Goal: Transaction & Acquisition: Obtain resource

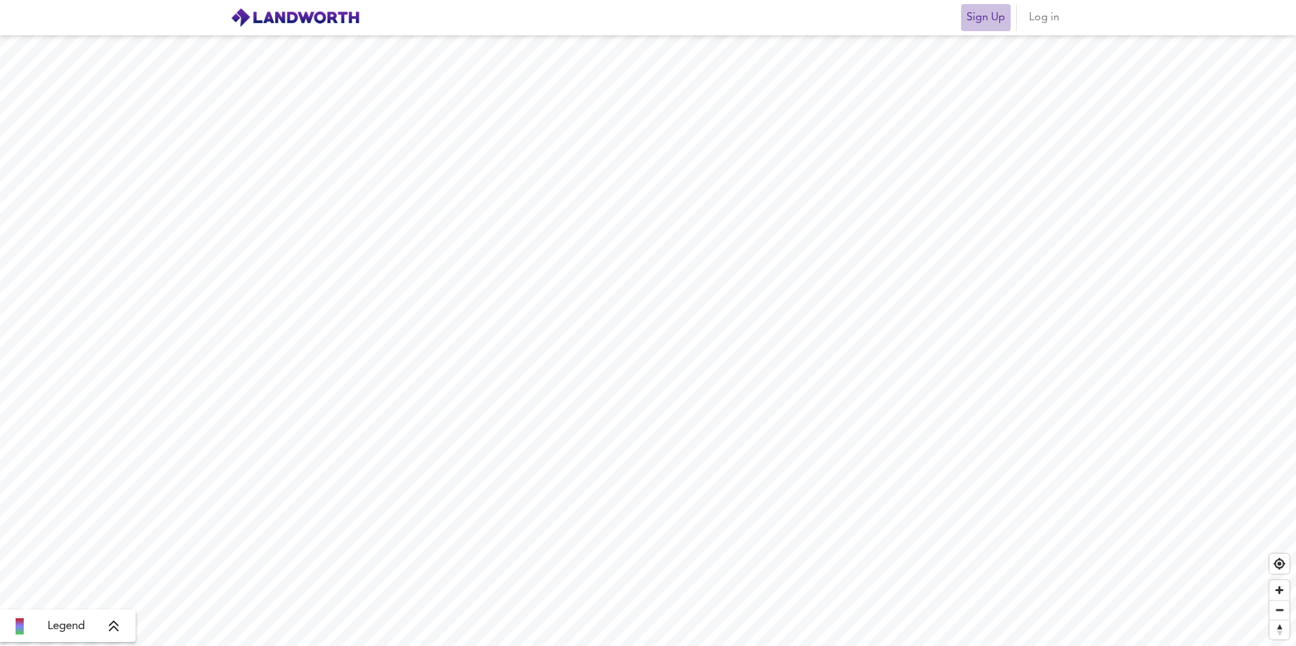
click at [1001, 16] on span "Sign Up" at bounding box center [985, 17] width 39 height 19
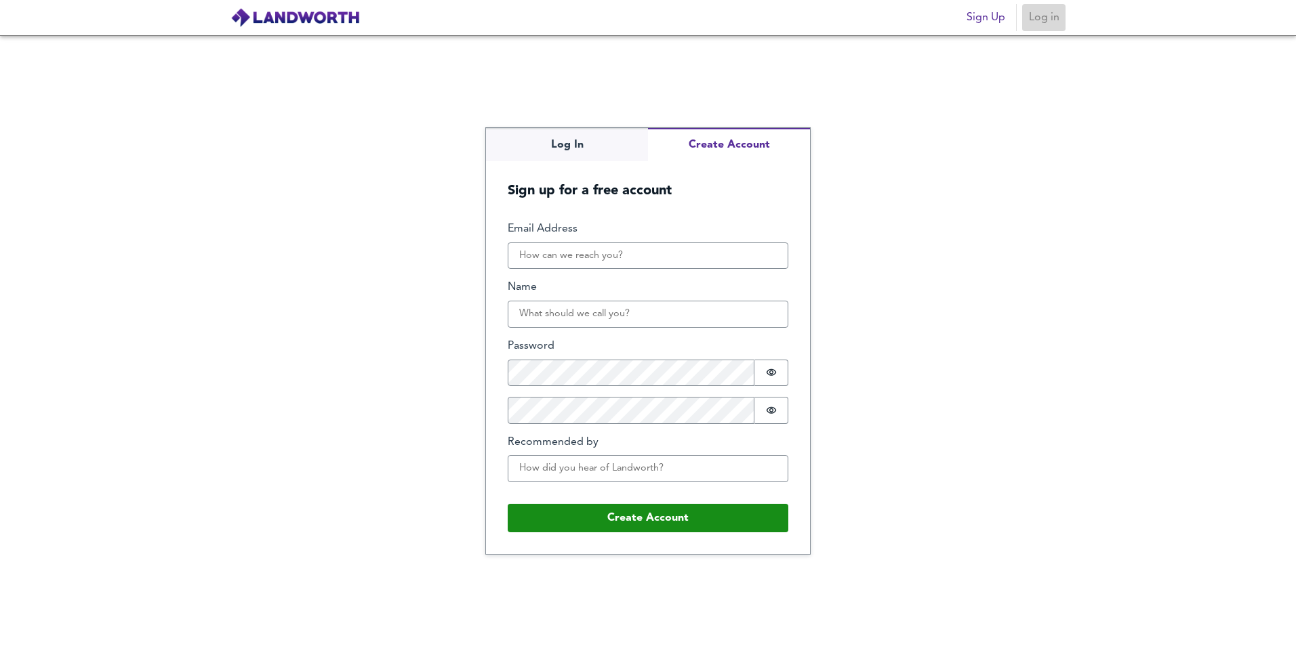
click at [1050, 24] on span "Log in" at bounding box center [1043, 17] width 33 height 19
click at [559, 140] on div "Log In Create Account Sign up for a free account Email Address Name Password Pa…" at bounding box center [648, 340] width 1296 height 611
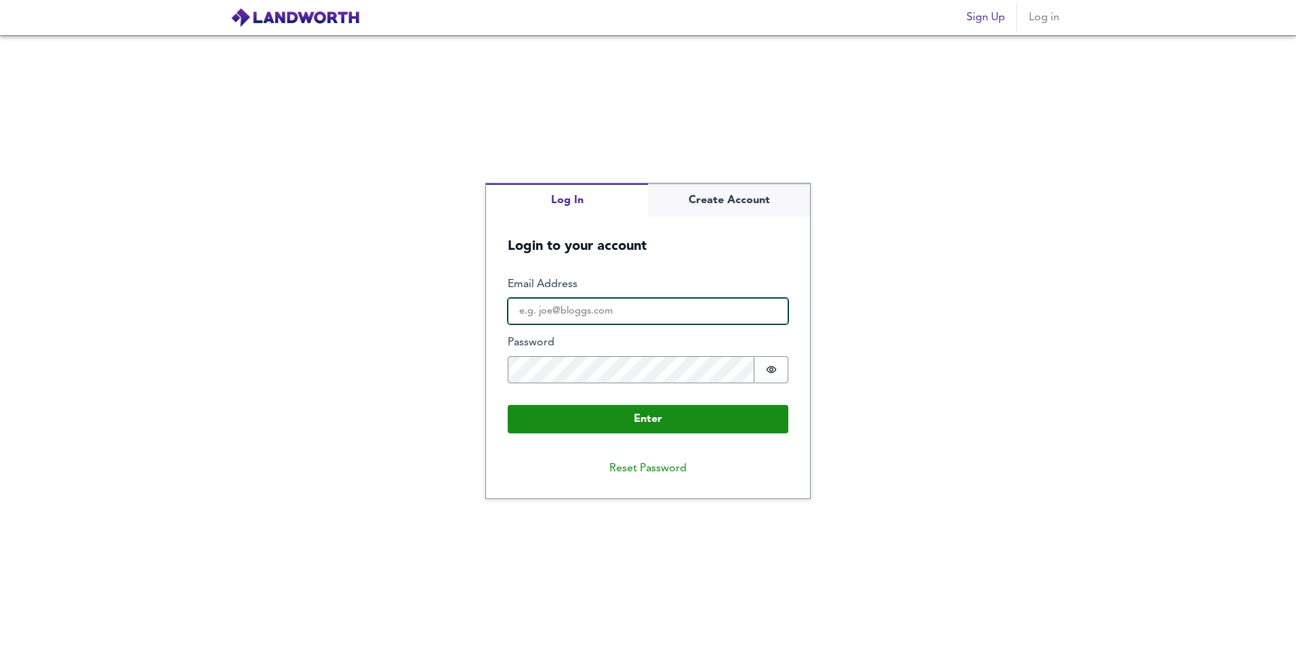
type input "michael@pivotfinance.co.uk"
click at [575, 315] on input "michael@pivotfinance.co.uk" at bounding box center [648, 311] width 281 height 27
click at [472, 385] on div "Log In Create Account Login to your account Enter Email Address michael@pivotfi…" at bounding box center [648, 340] width 1296 height 611
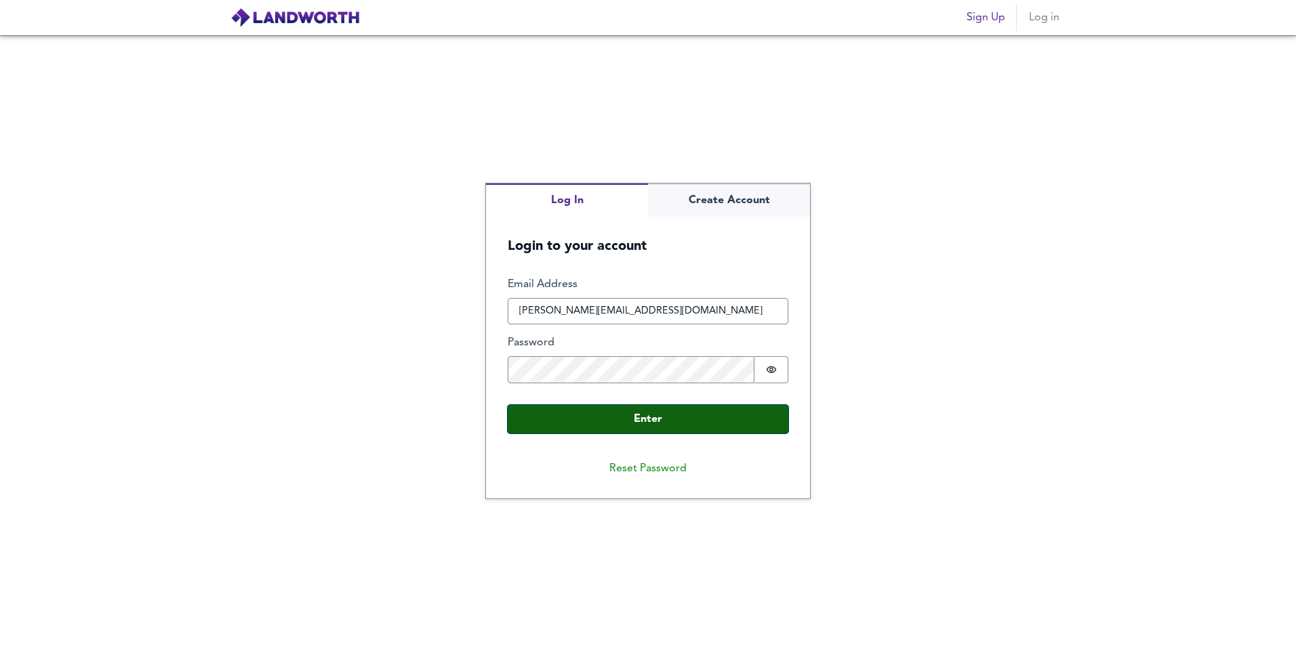
click at [524, 414] on button "Enter" at bounding box center [648, 419] width 281 height 28
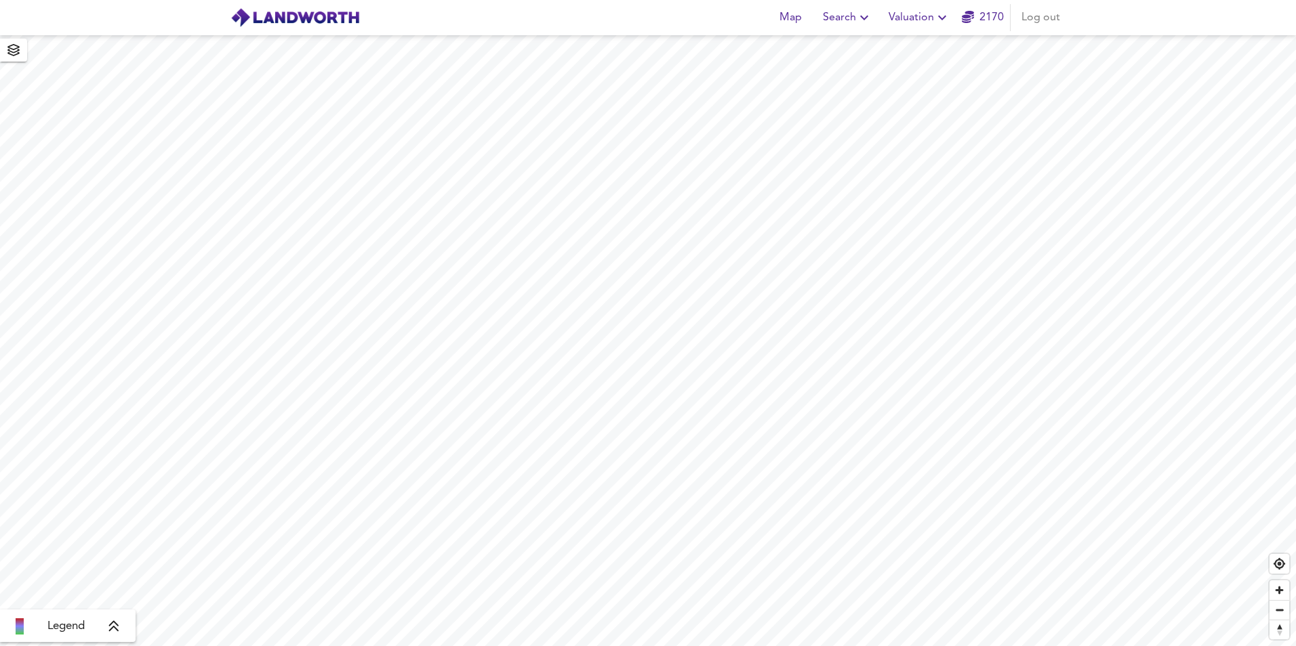
click at [861, 19] on icon "button" at bounding box center [864, 17] width 16 height 16
click at [894, 9] on span "Valuation" at bounding box center [919, 17] width 62 height 19
click at [921, 41] on li "New Valuation Report" at bounding box center [919, 49] width 162 height 24
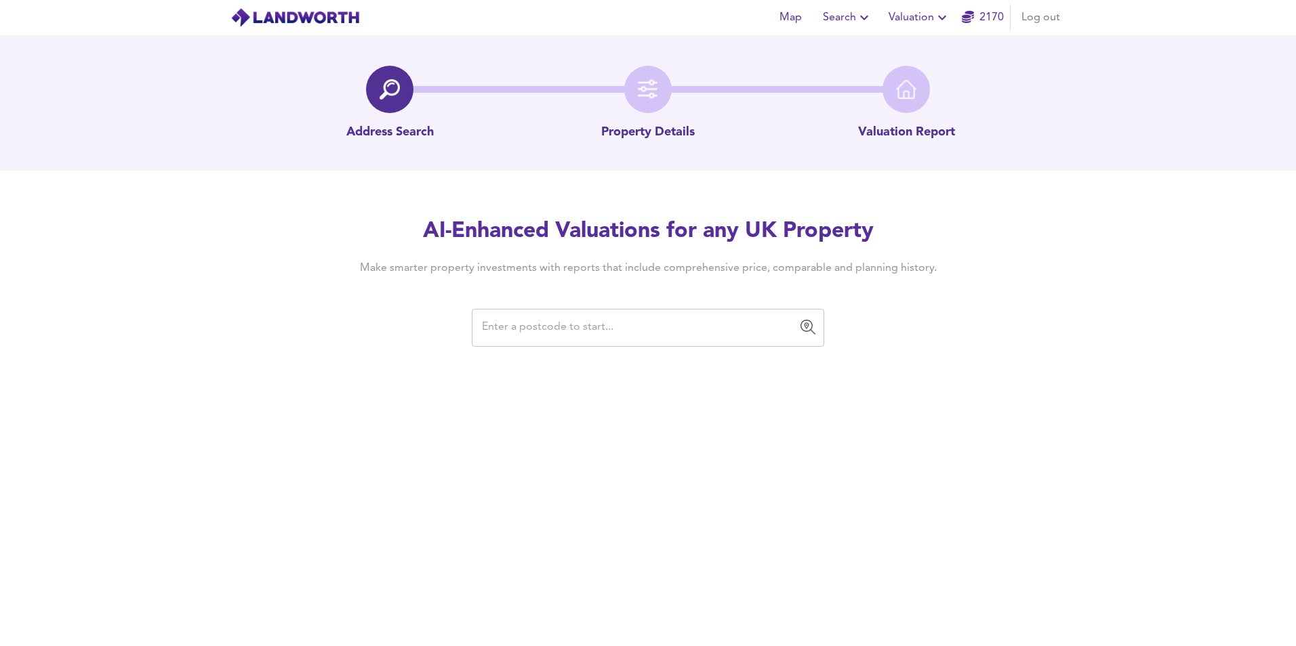
click at [521, 345] on div "​" at bounding box center [648, 328] width 352 height 38
paste input "E2 8AS"
type input "E2 8AS"
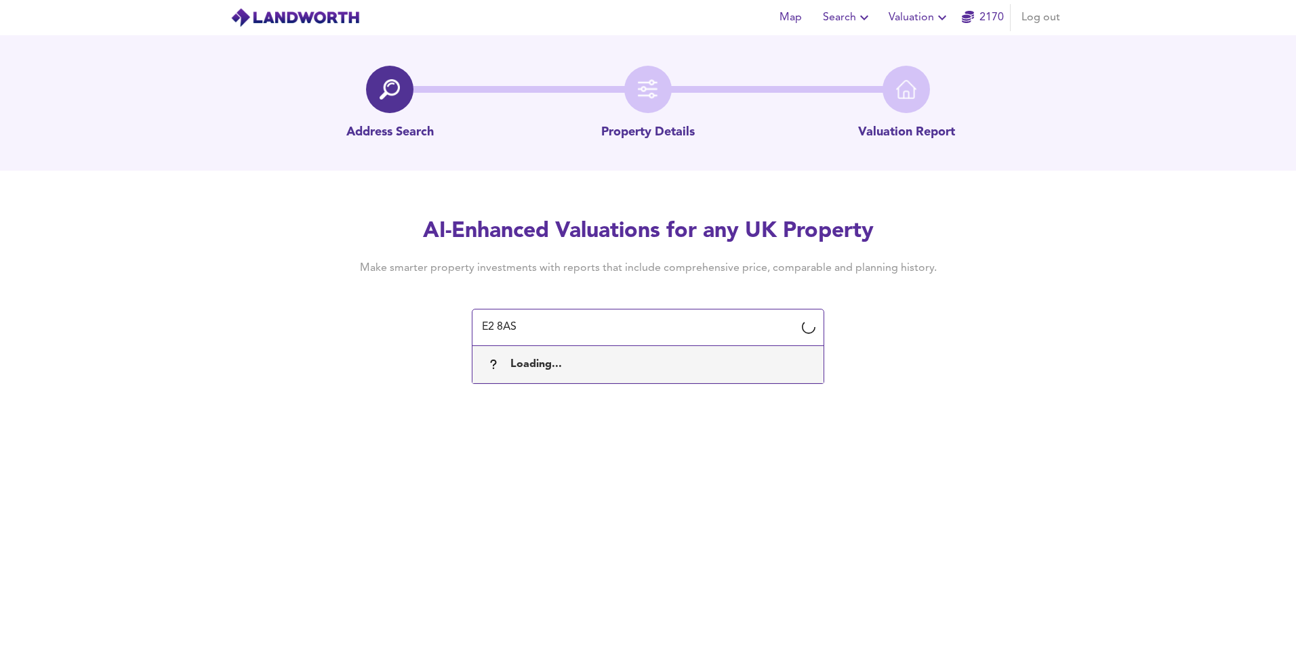
click at [542, 375] on div "Loading..." at bounding box center [647, 364] width 329 height 28
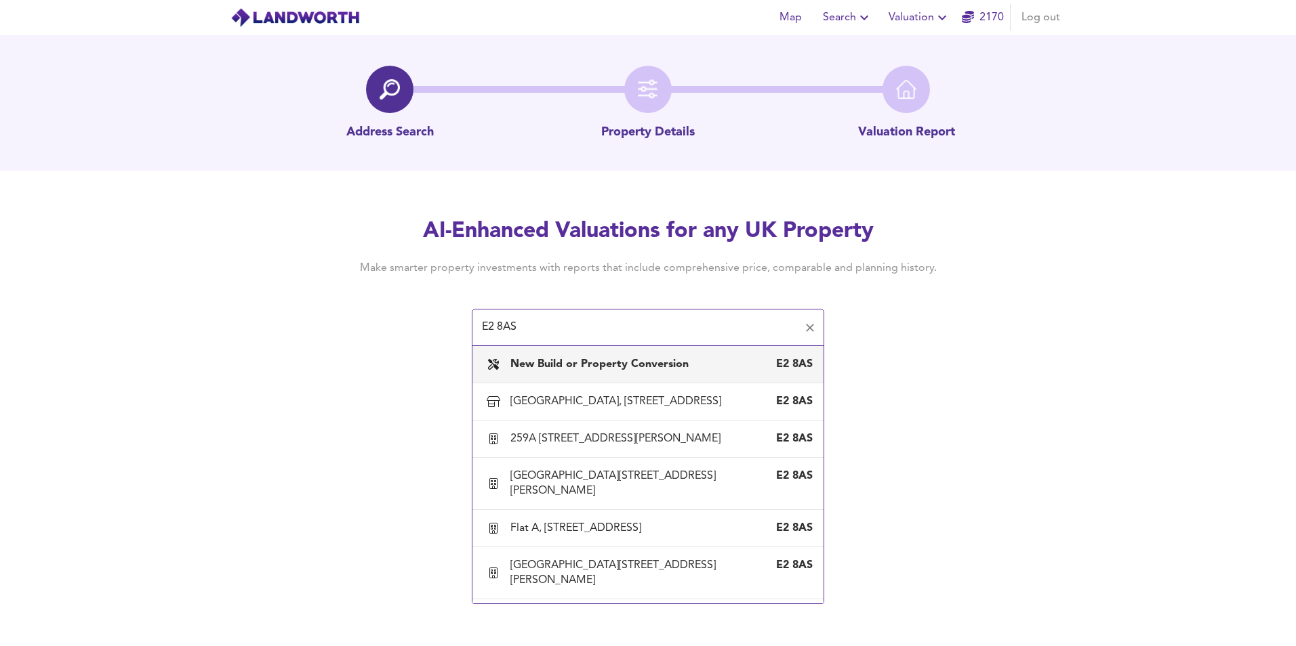
click at [548, 363] on b "New Build or Property Conversion" at bounding box center [599, 364] width 178 height 11
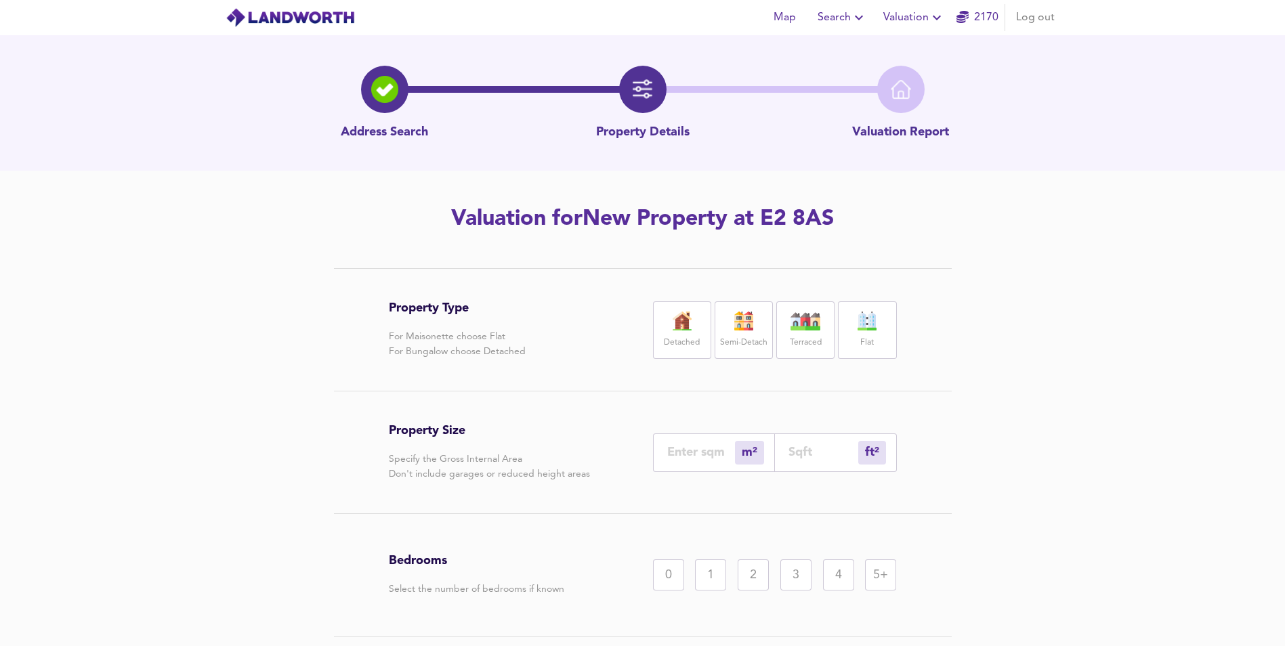
click at [848, 315] on div "Flat" at bounding box center [867, 331] width 58 height 58
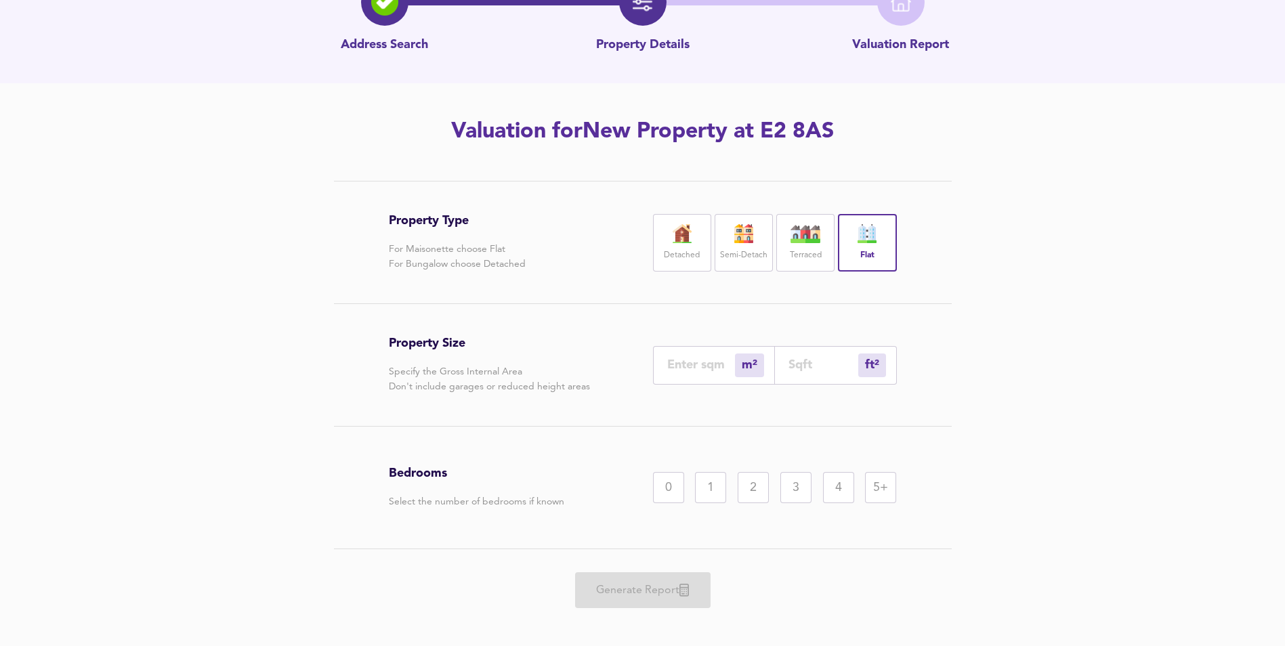
scroll to position [100, 0]
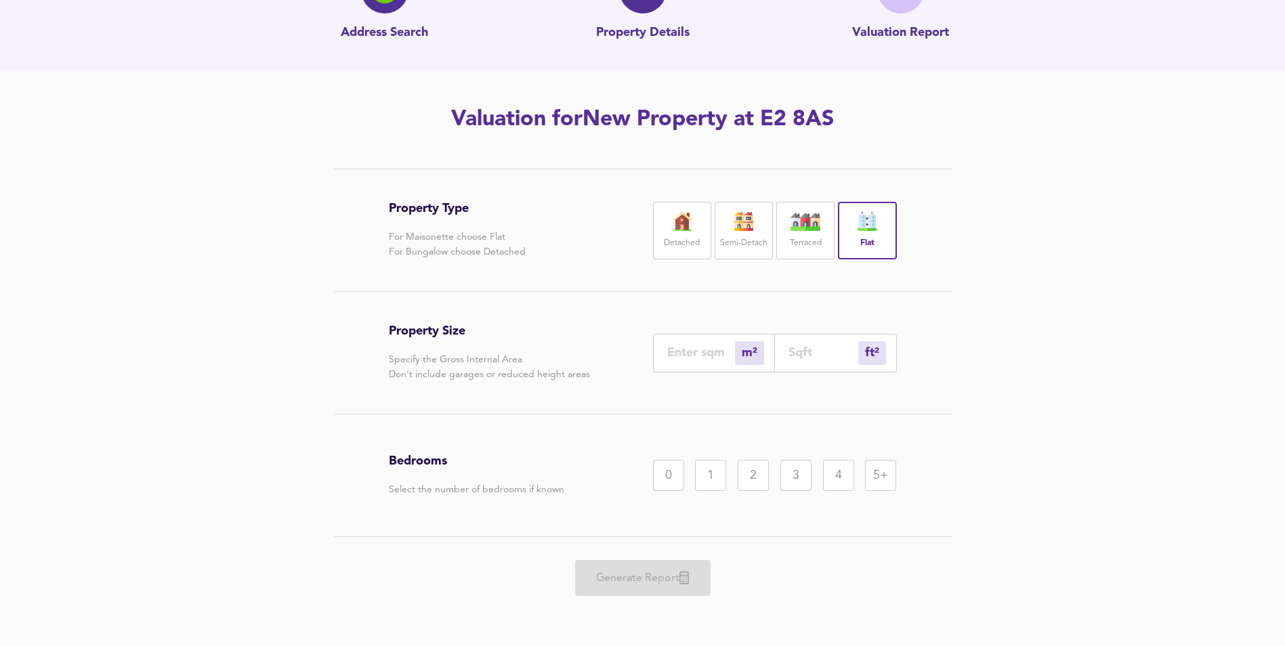
click at [690, 347] on input "number" at bounding box center [701, 353] width 68 height 14
type input "4"
type input "43"
type input "44"
type input "474"
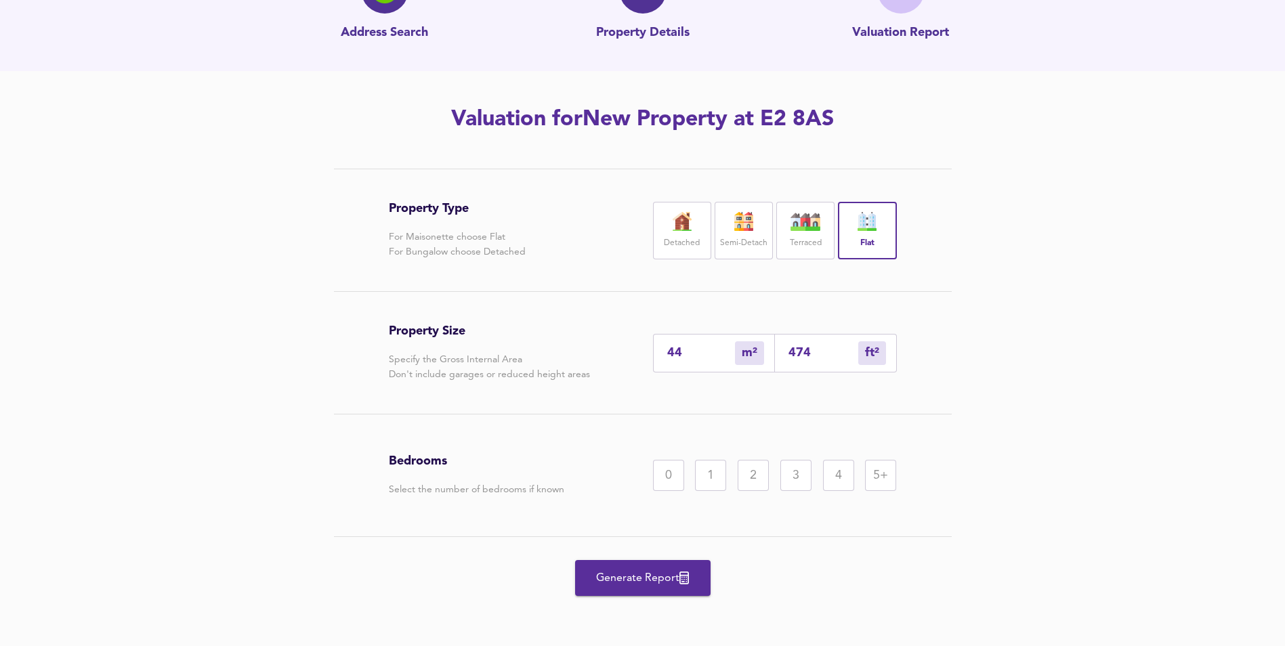
type input "44.5"
type input "479"
type input "44.5"
click at [701, 471] on div "1" at bounding box center [710, 475] width 31 height 31
click at [669, 584] on span "Generate Report" at bounding box center [643, 578] width 108 height 19
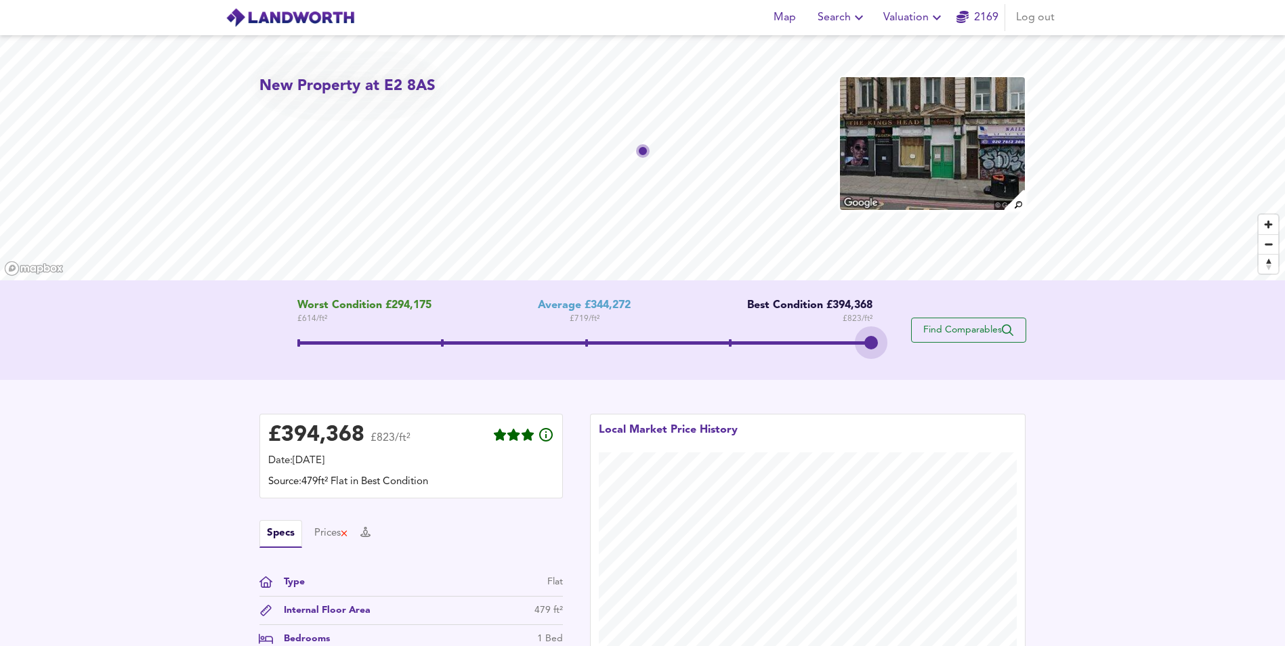
drag, startPoint x: 587, startPoint y: 340, endPoint x: 1007, endPoint y: 335, distance: 420.1
click at [1007, 335] on div "Worst Condition £294,175 £ 614 / ft² Average £344,272 £ 719 / ft² Best Conditio…" at bounding box center [643, 331] width 767 height 62
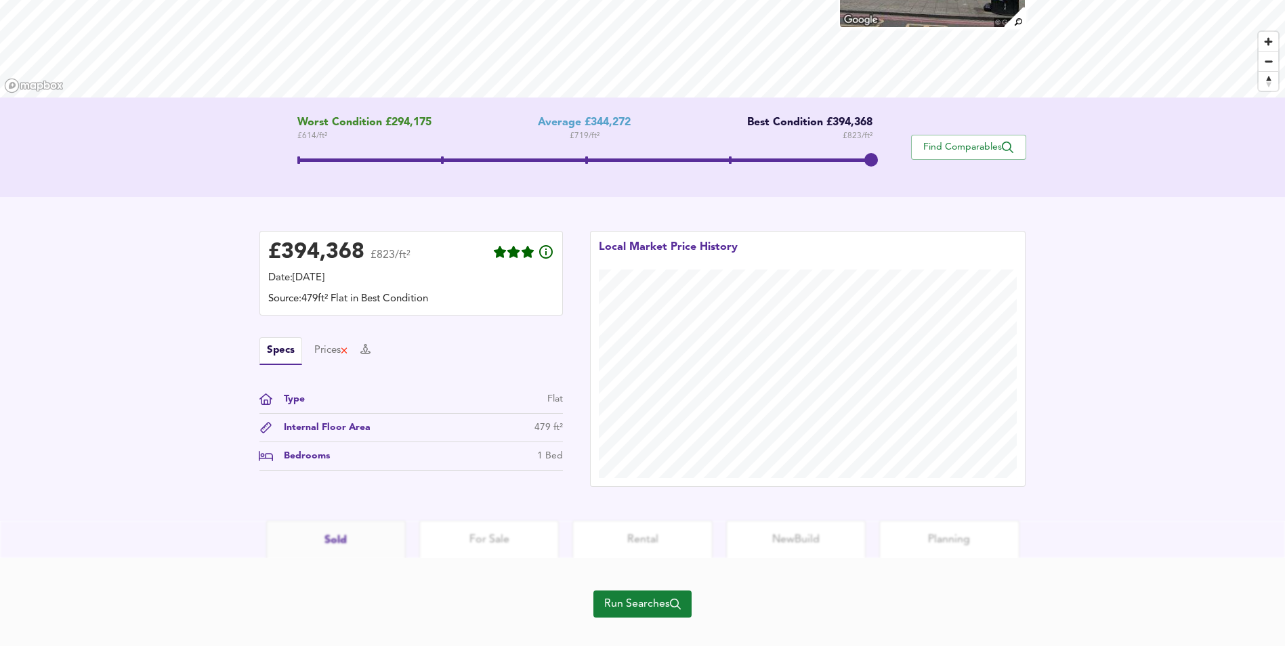
scroll to position [186, 0]
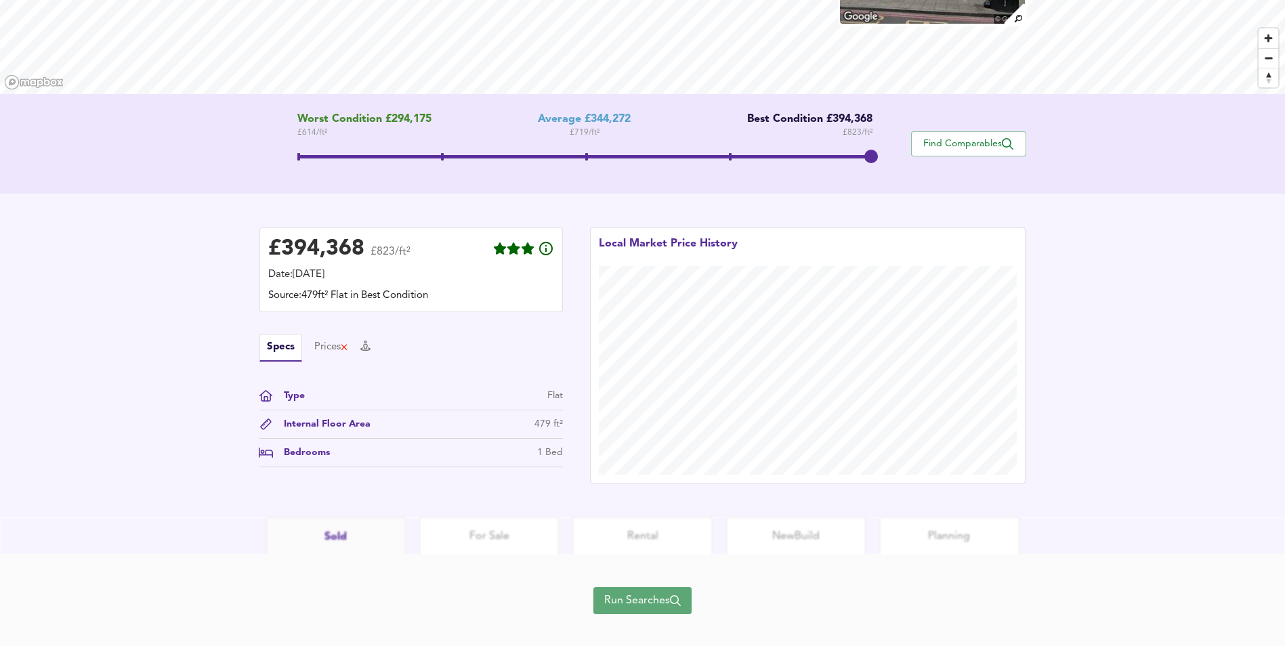
click at [645, 594] on span "Run Searches" at bounding box center [642, 601] width 77 height 19
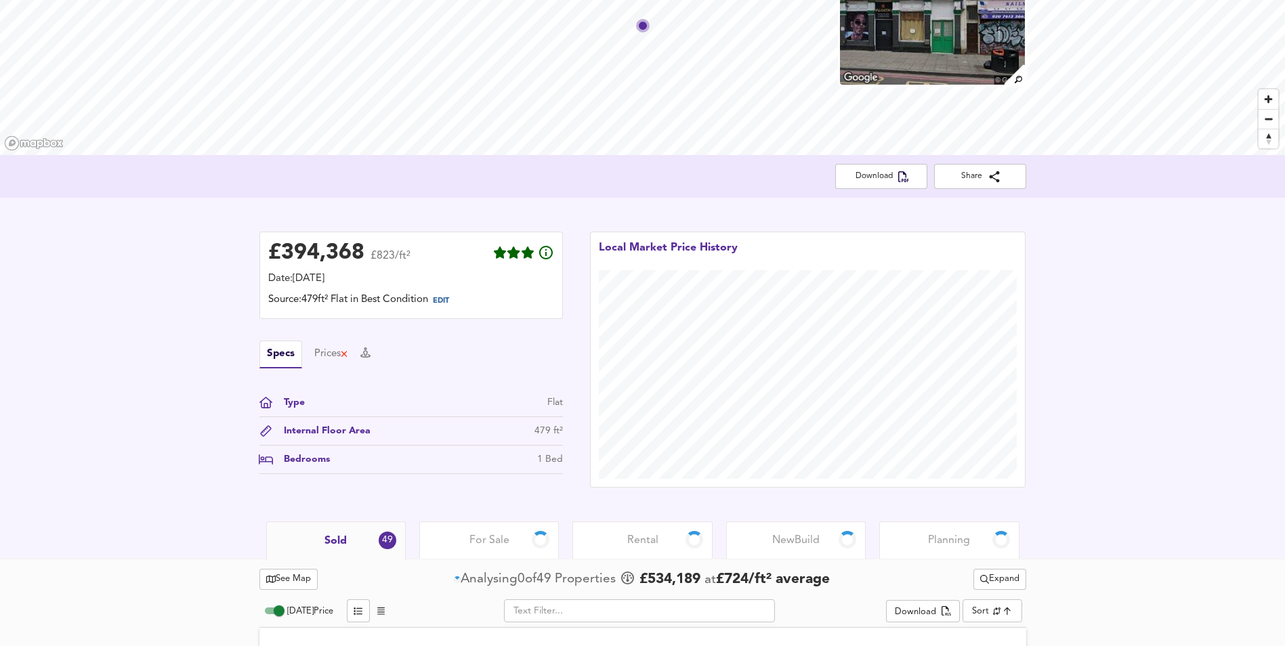
scroll to position [186, 0]
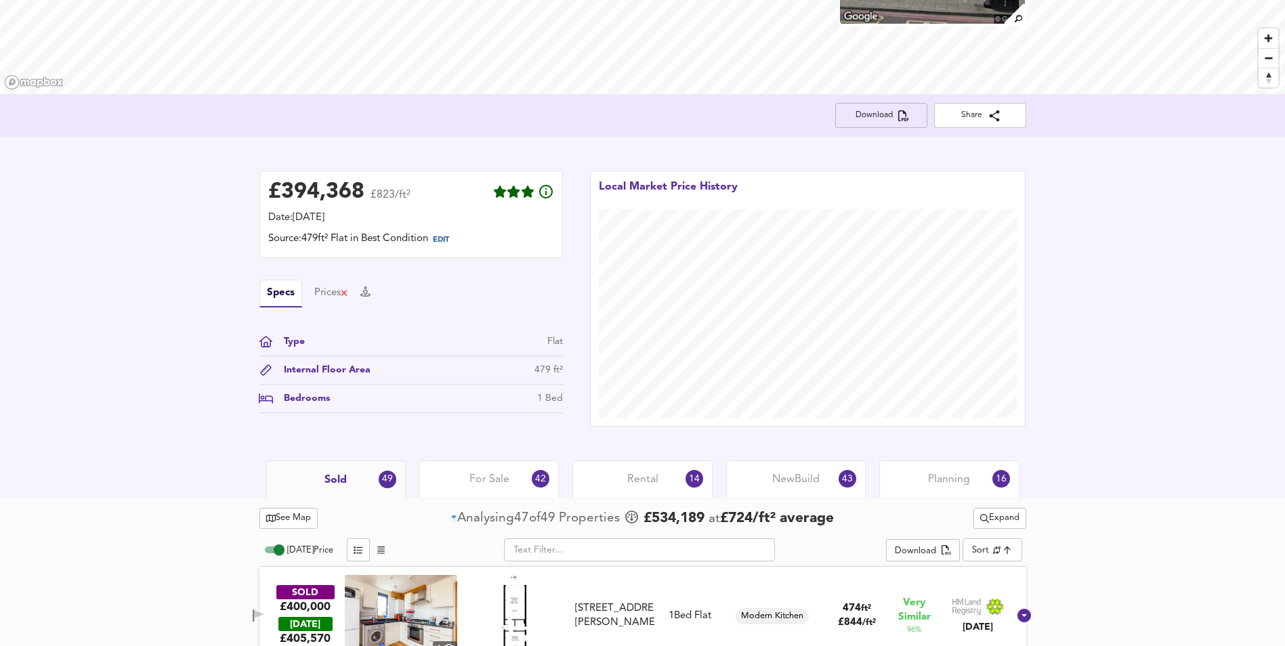
click at [898, 116] on span "Download" at bounding box center [881, 115] width 70 height 14
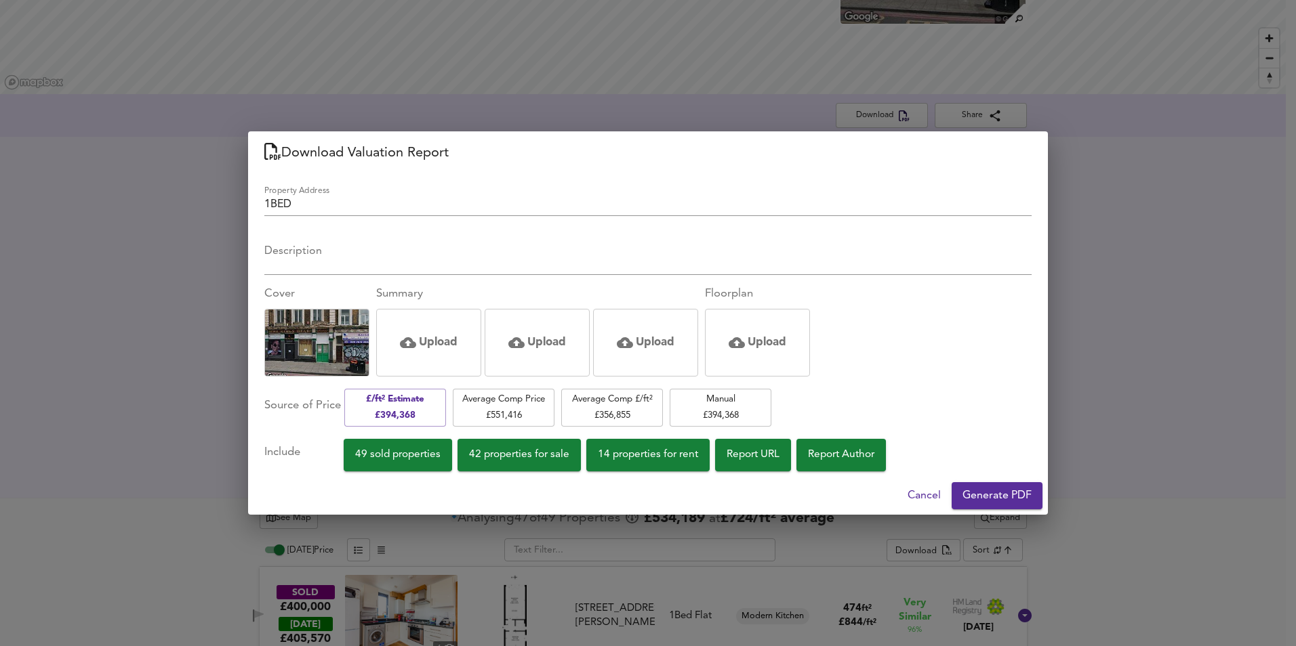
click at [301, 199] on input "1BED" at bounding box center [647, 207] width 767 height 20
paste input "Hackney (Kingsland Road) REV1"
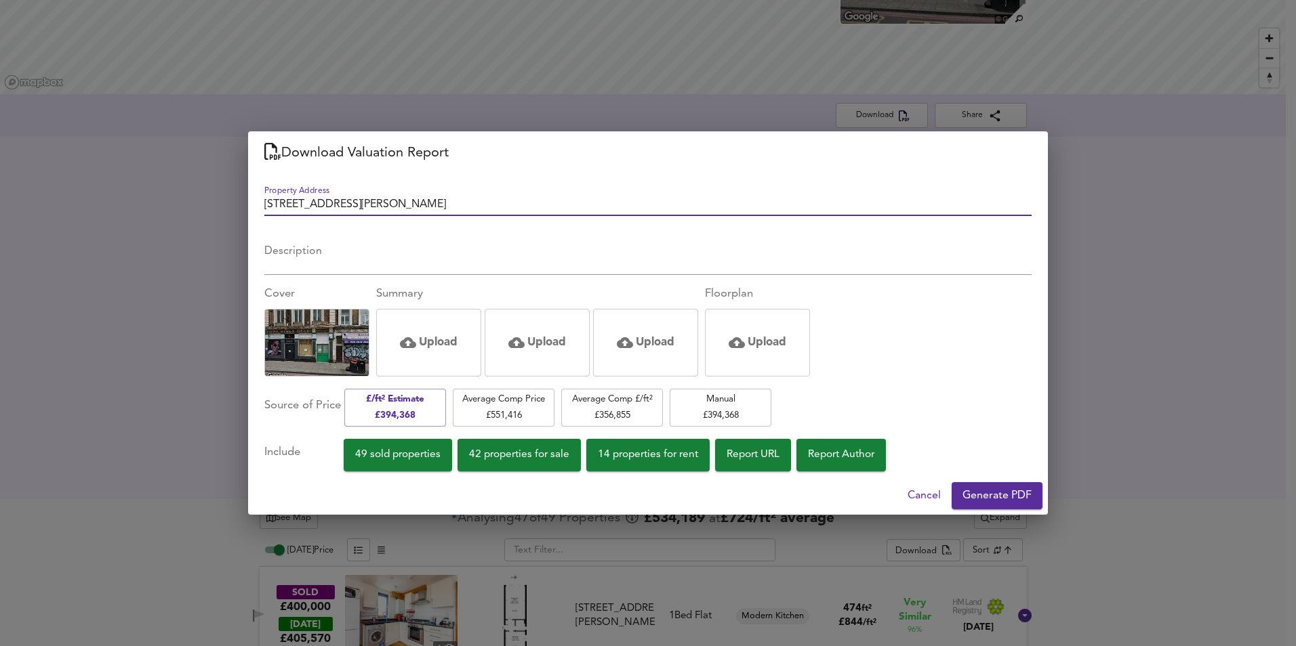
type input "1BED Hackney (Kingsland Road) REV1"
click at [999, 491] on span "Generate PDF" at bounding box center [996, 496] width 69 height 19
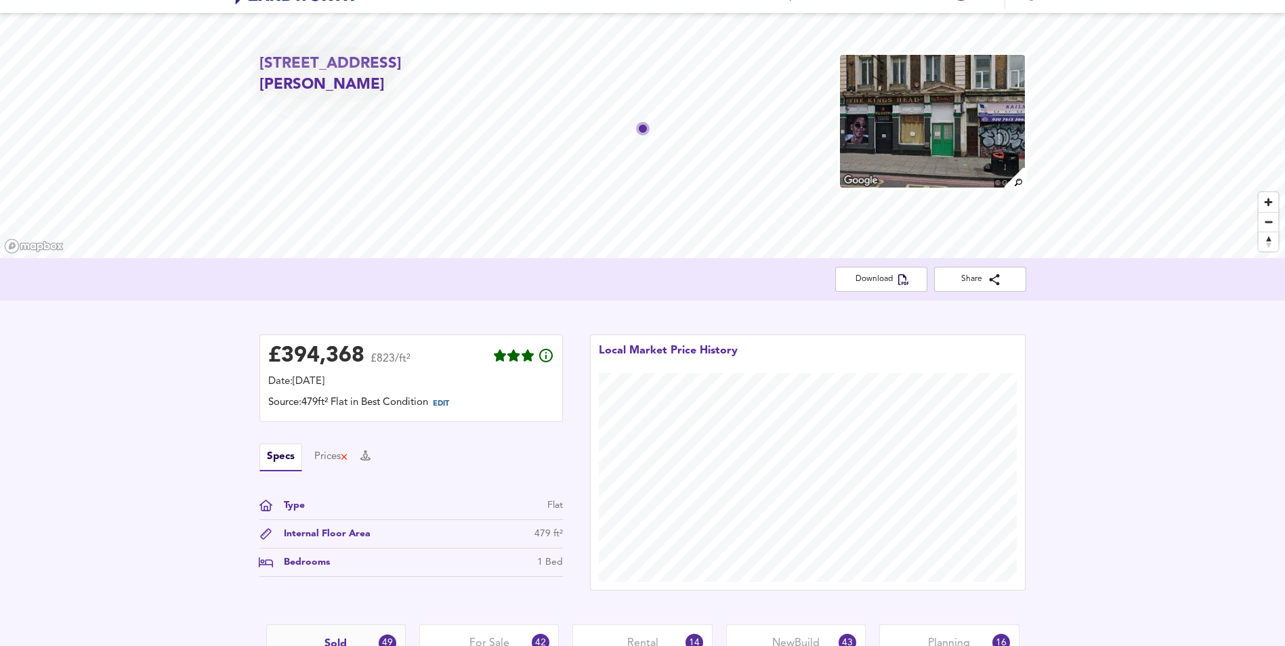
scroll to position [0, 0]
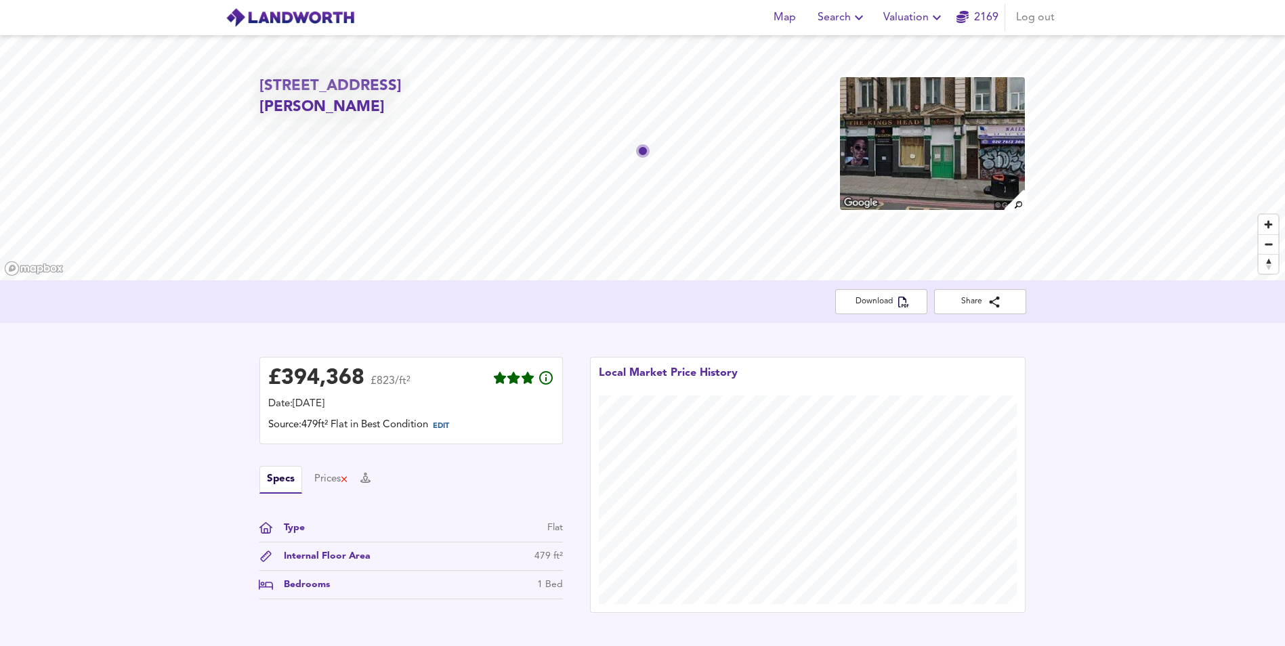
click at [730, 12] on div "Map Search Valuation 2169 Log out" at bounding box center [642, 18] width 867 height 34
click at [900, 18] on span "Valuation" at bounding box center [915, 17] width 62 height 19
click at [890, 47] on li "New Valuation Report" at bounding box center [914, 49] width 162 height 24
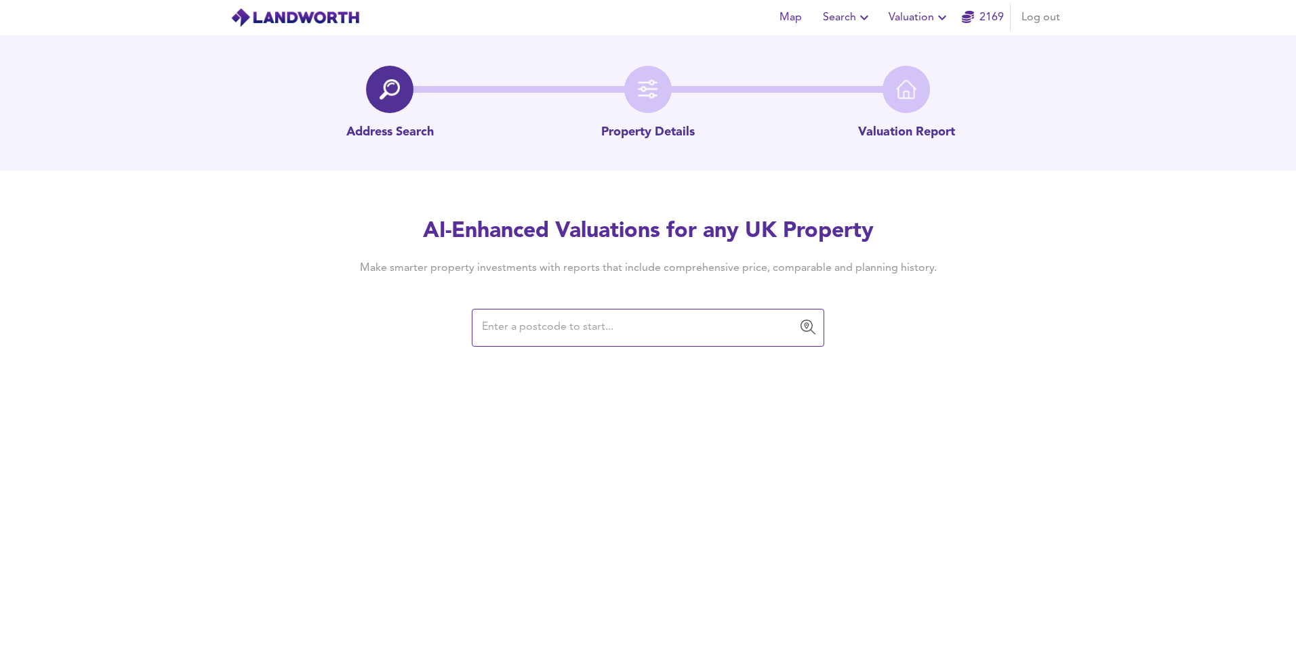
click at [632, 329] on input "text" at bounding box center [638, 328] width 320 height 26
click at [565, 334] on input "text" at bounding box center [638, 328] width 320 height 26
paste input "E2 8AS"
type input "E2 8AS"
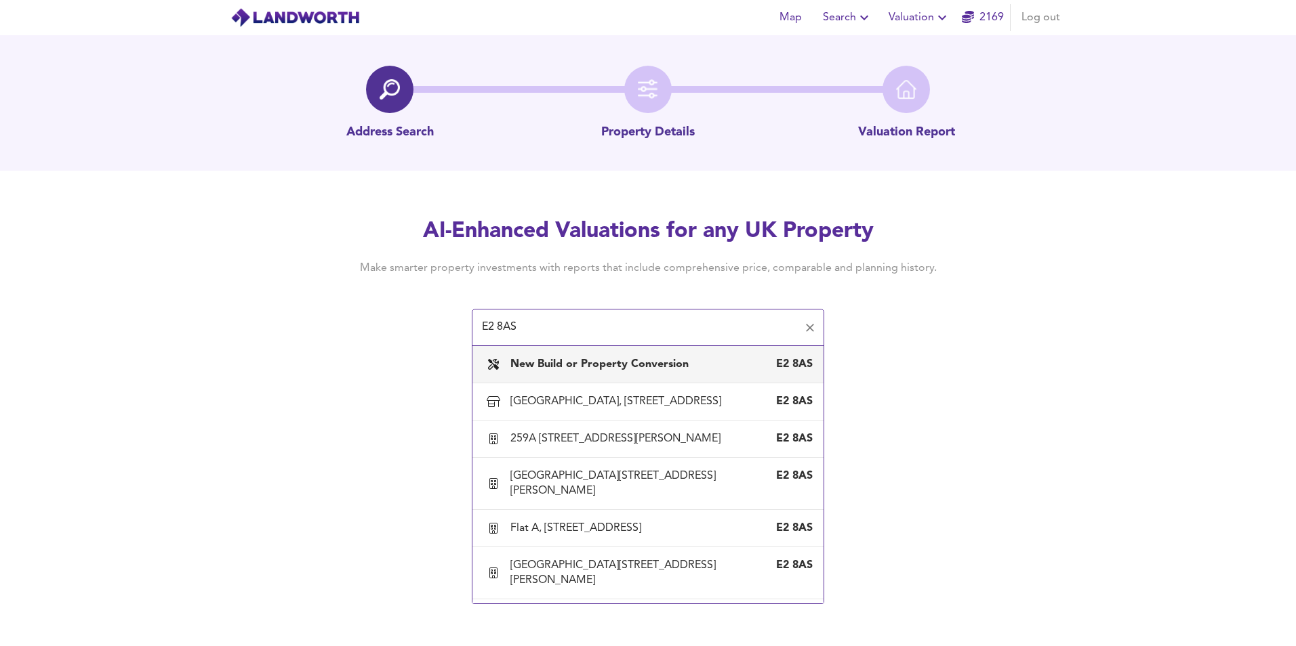
click at [632, 359] on b "New Build or Property Conversion" at bounding box center [599, 364] width 178 height 11
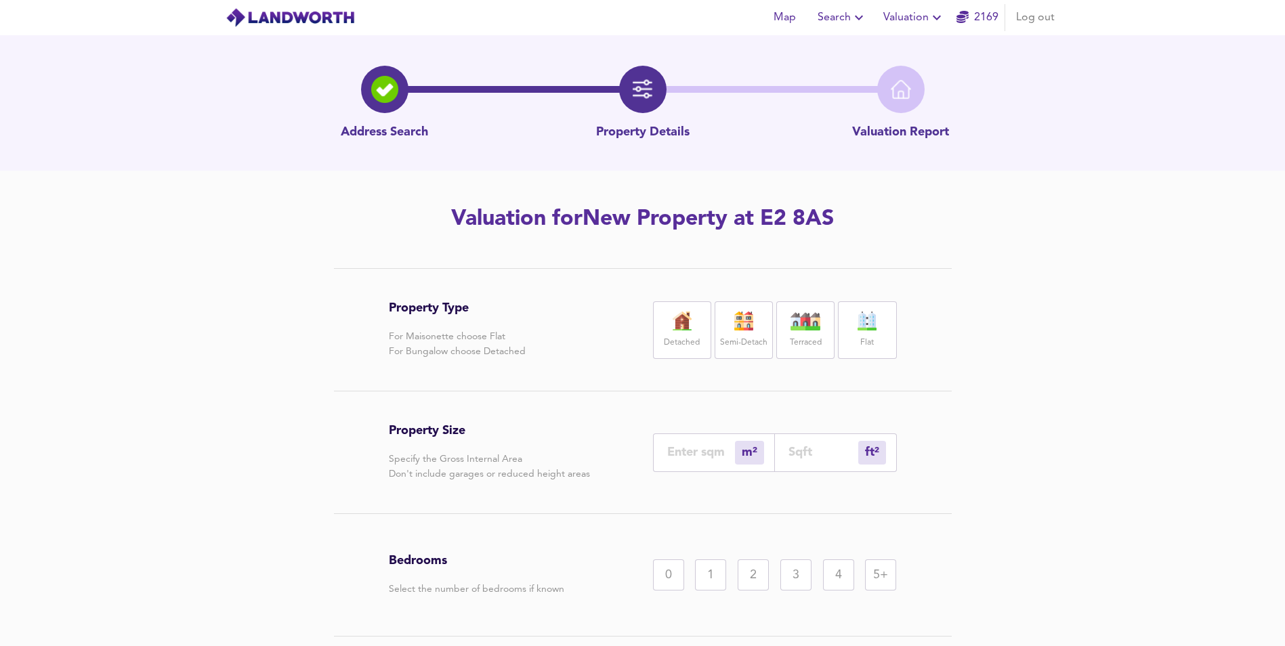
click at [844, 323] on div "Flat" at bounding box center [867, 331] width 58 height 58
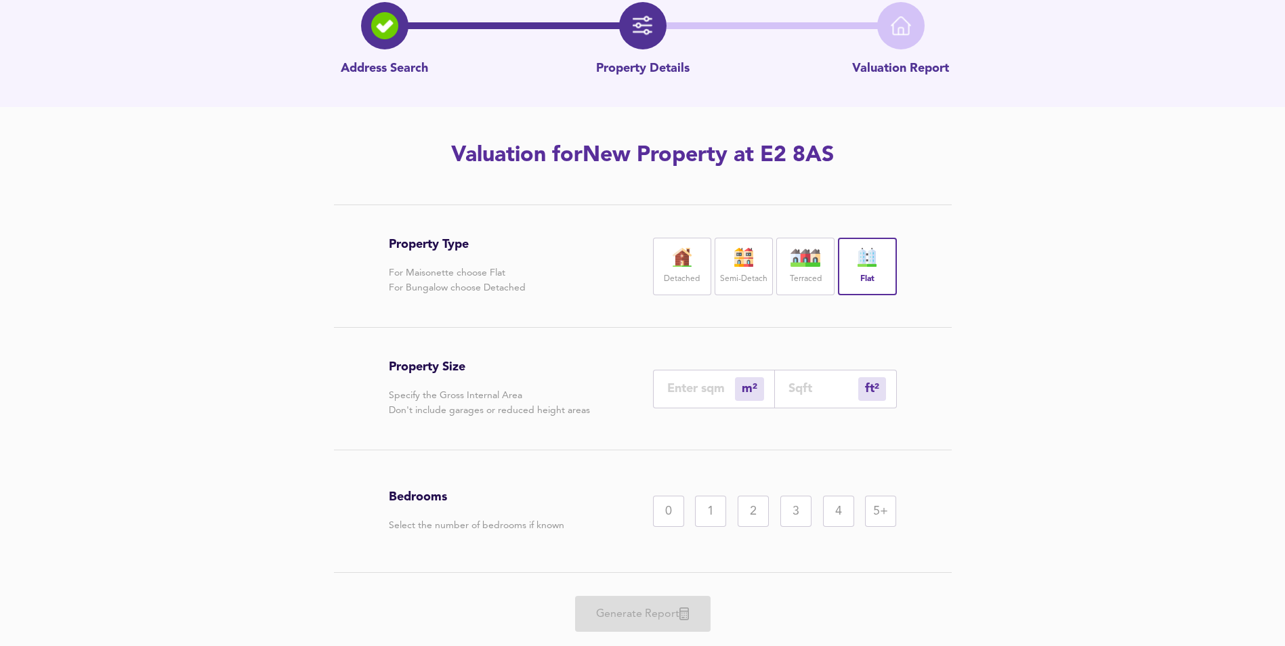
scroll to position [100, 0]
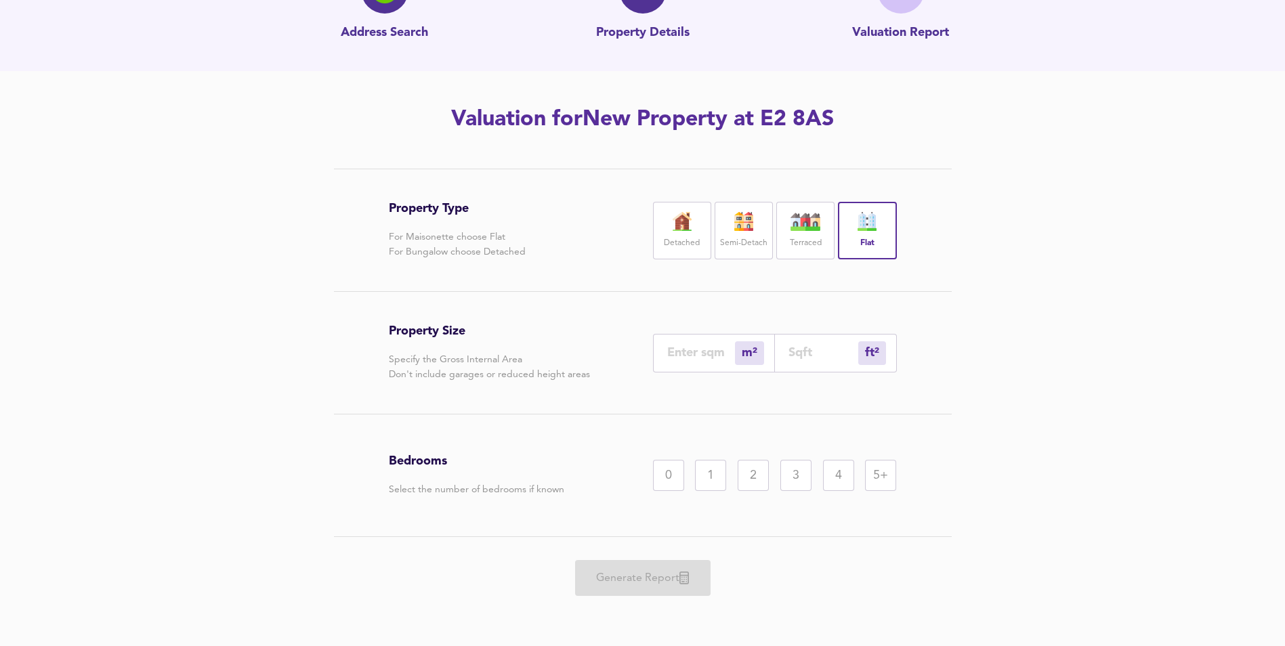
click at [913, 365] on div "Property Type For Maisonette choose Flat For Bungalow choose Detached Detached …" at bounding box center [643, 394] width 651 height 451
click at [806, 350] on input "number" at bounding box center [824, 353] width 70 height 14
paste input "668"
type input "62"
type input "668"
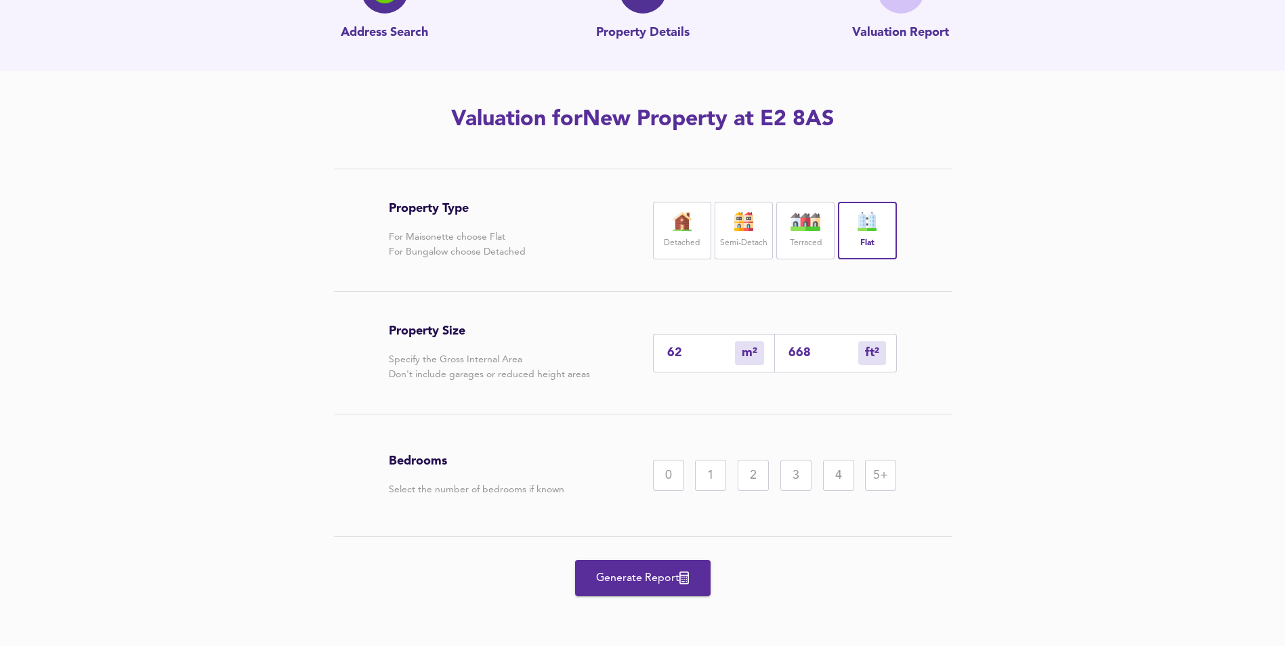
click at [745, 487] on div "2" at bounding box center [753, 475] width 31 height 31
click at [665, 573] on span "Generate Report" at bounding box center [643, 578] width 108 height 19
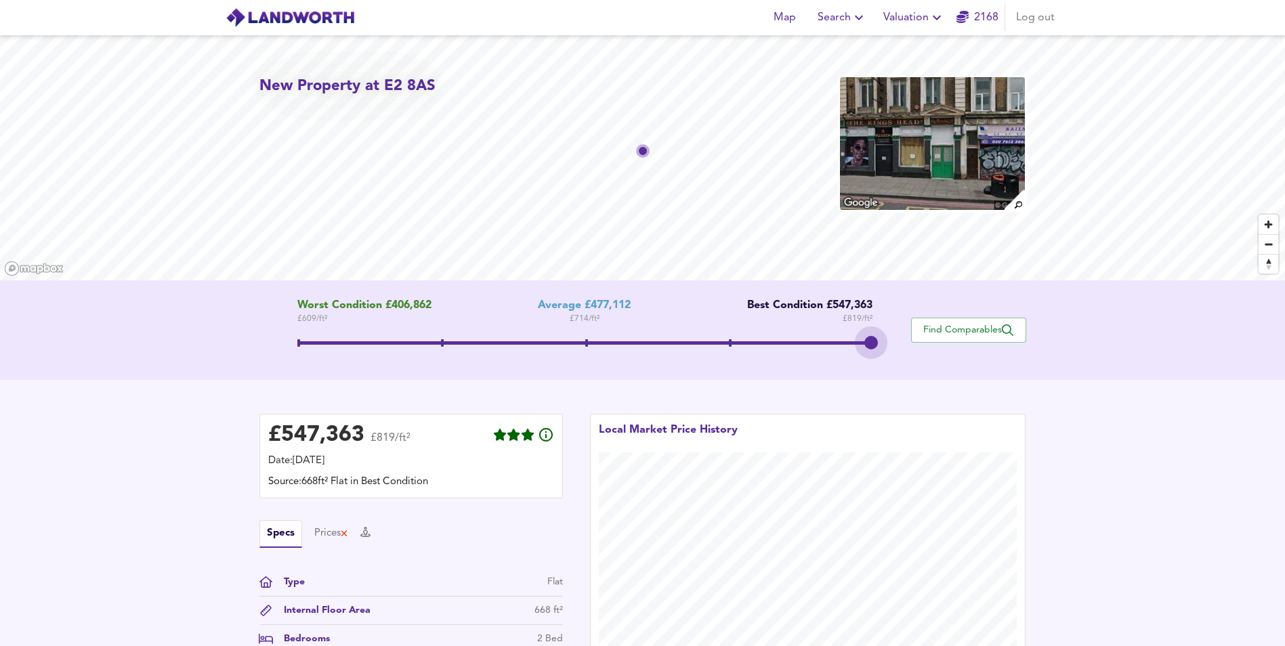
drag, startPoint x: 593, startPoint y: 344, endPoint x: 890, endPoint y: 333, distance: 297.7
click at [890, 333] on div "Worst Condition £406,862 £ 609 / ft² Average £477,112 £ 714 / ft² Best Conditio…" at bounding box center [586, 331] width 652 height 62
click at [1268, 243] on span "Zoom out" at bounding box center [1269, 244] width 20 height 19
click at [1270, 227] on span "Zoom in" at bounding box center [1269, 225] width 20 height 20
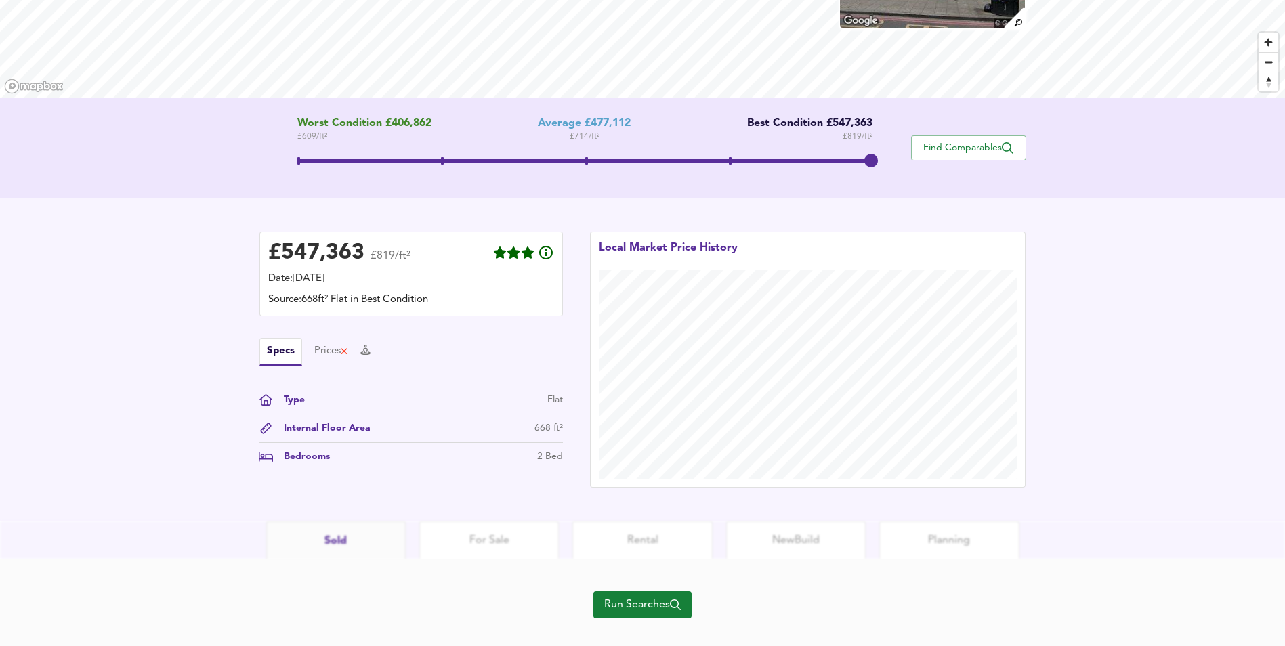
scroll to position [203, 0]
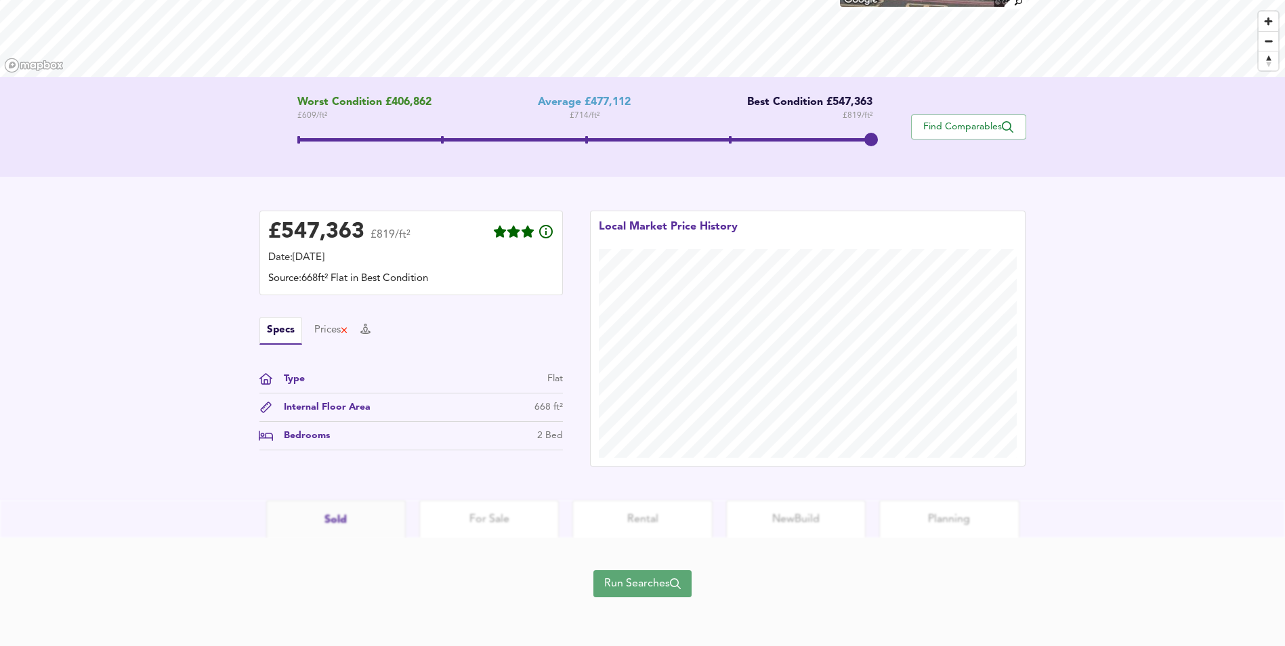
click at [622, 585] on span "Run Searches" at bounding box center [642, 584] width 77 height 19
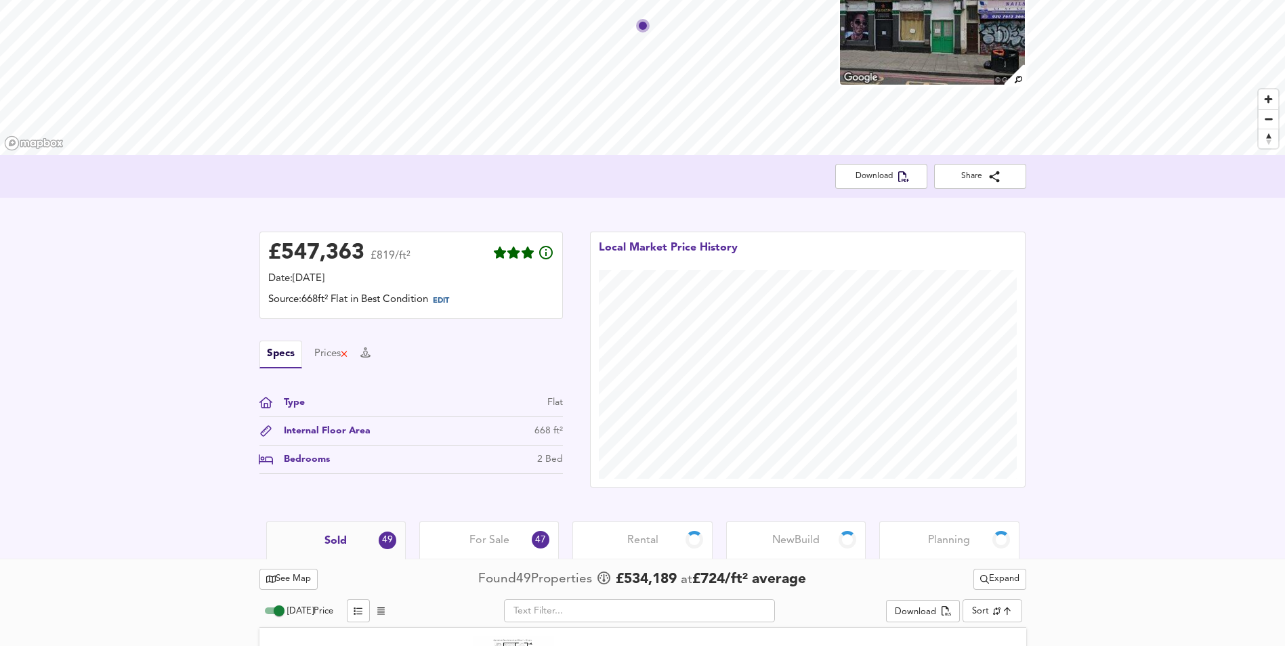
scroll to position [203, 0]
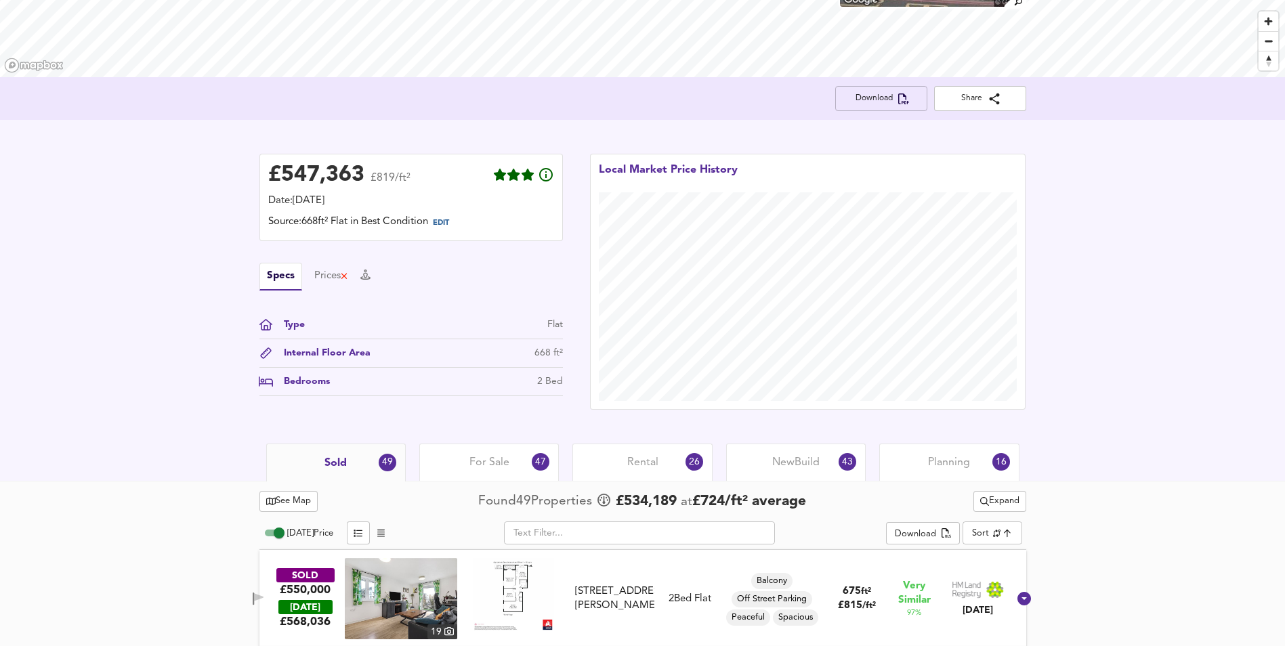
click at [891, 101] on span "Download" at bounding box center [881, 98] width 70 height 14
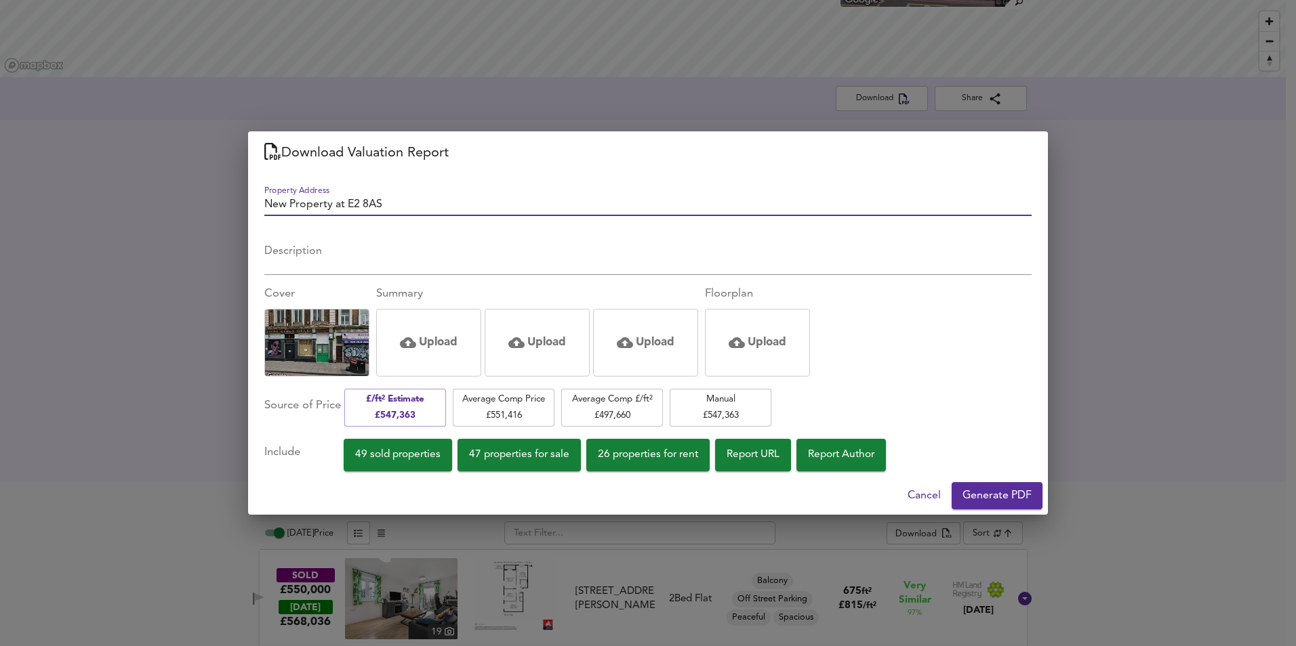
paste input "LANDWORTH 1BED Hackney (Kingsland Road) REV1"
click at [344, 205] on input "LANDWORTH 1BED Hackney (Kingsland Road) REV1" at bounding box center [647, 207] width 767 height 20
type input "LANDWORTH 2BED [PERSON_NAME] ([GEOGRAPHIC_DATA]) REV1"
click at [991, 499] on span "Generate PDF" at bounding box center [996, 496] width 69 height 19
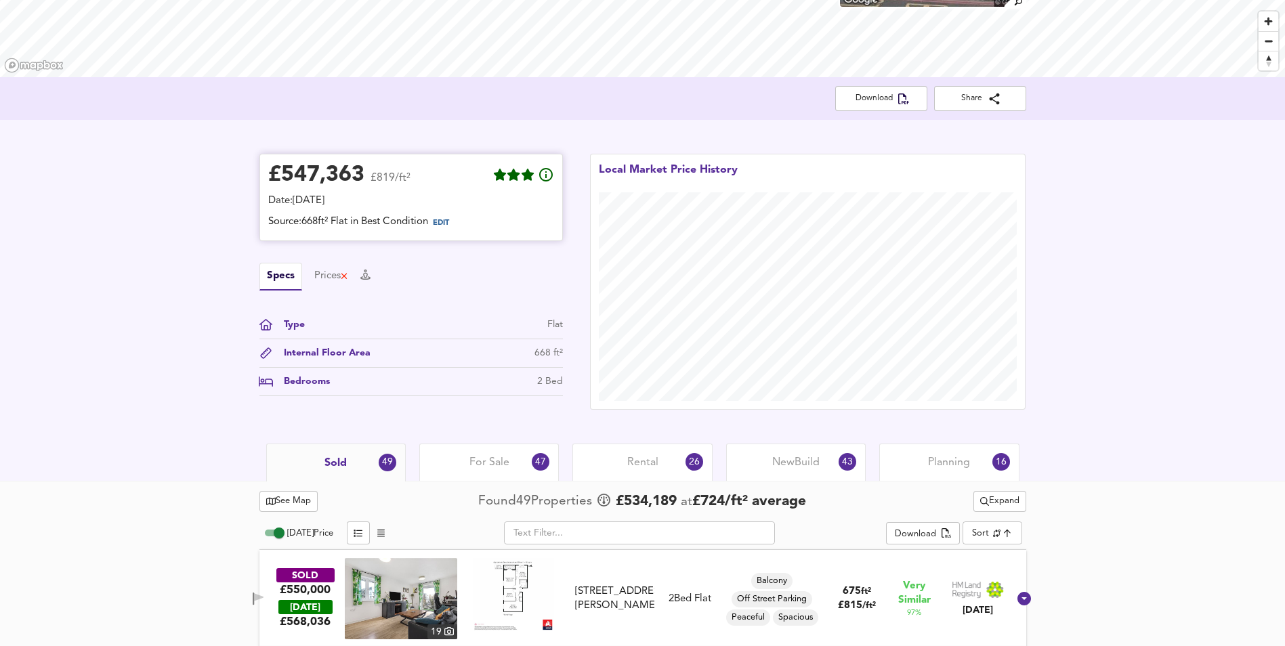
scroll to position [203, 0]
